Goal: Ask a question

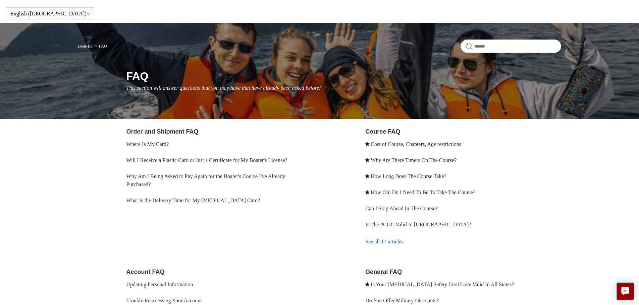
scroll to position [19, 0]
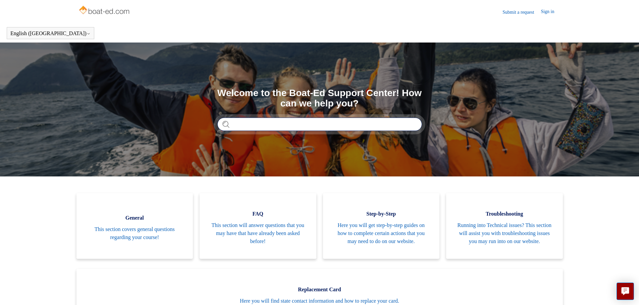
click at [300, 129] on input "Search" at bounding box center [319, 124] width 205 height 13
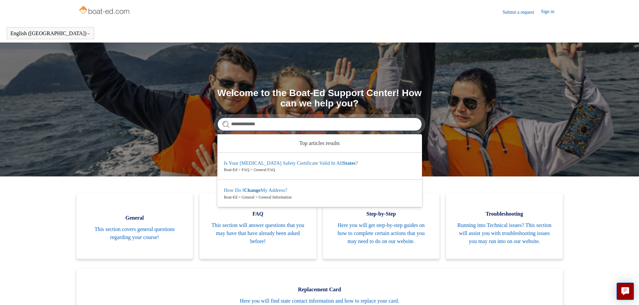
type input "**********"
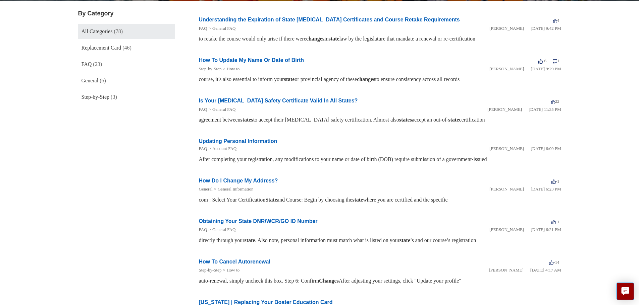
scroll to position [114, 0]
